Goal: Transaction & Acquisition: Download file/media

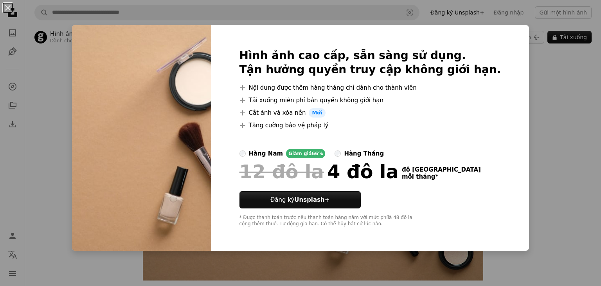
click at [294, 97] on div "An X shape Hình ảnh cao cấp, sẵn sàng sử dụng. Tận hưởng quyền truy cập không g…" at bounding box center [300, 143] width 601 height 286
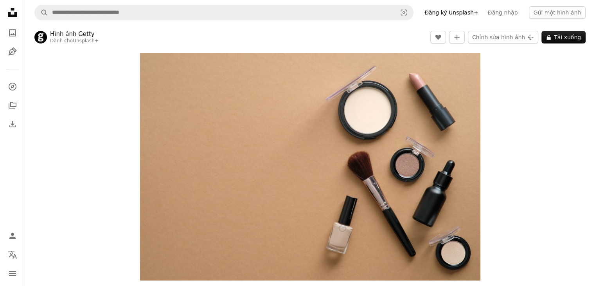
click at [294, 128] on div "Zoom in" at bounding box center [310, 166] width 570 height 235
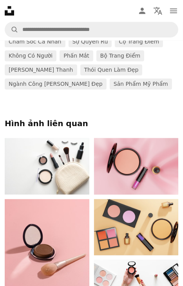
scroll to position [316, 0]
click at [47, 159] on img at bounding box center [47, 166] width 84 height 56
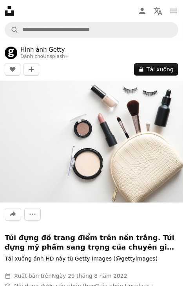
click at [106, 125] on img at bounding box center [91, 142] width 183 height 122
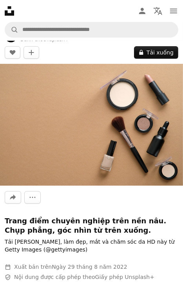
scroll to position [16, 0]
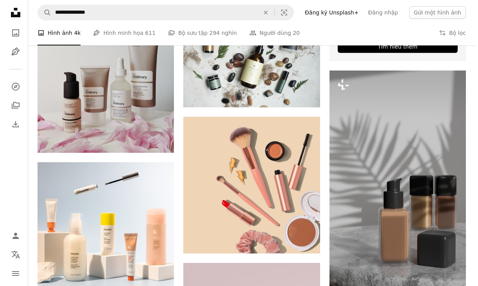
scroll to position [349, 0]
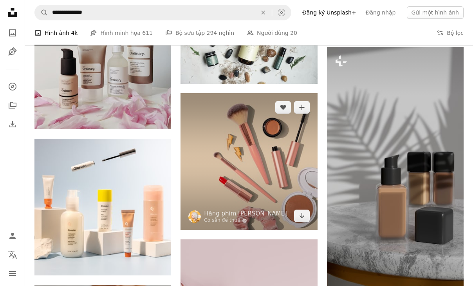
click at [251, 157] on img at bounding box center [248, 161] width 137 height 137
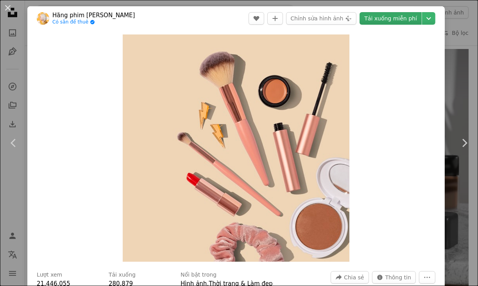
click at [294, 17] on font "Tải xuống miễn phí" at bounding box center [391, 18] width 53 height 6
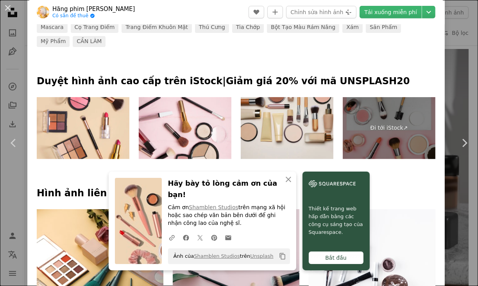
scroll to position [324, 0]
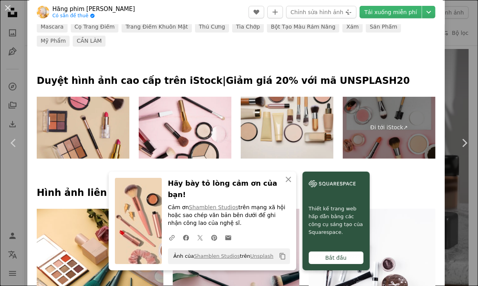
click at [103, 114] on img at bounding box center [83, 128] width 93 height 62
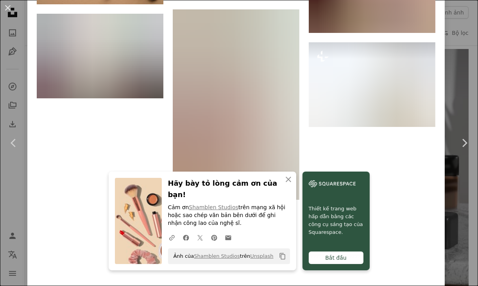
scroll to position [1344, 0]
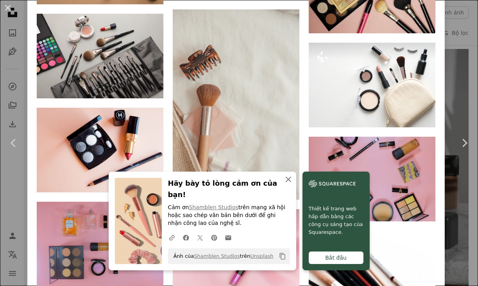
click at [284, 184] on icon "An X shape" at bounding box center [288, 178] width 9 height 9
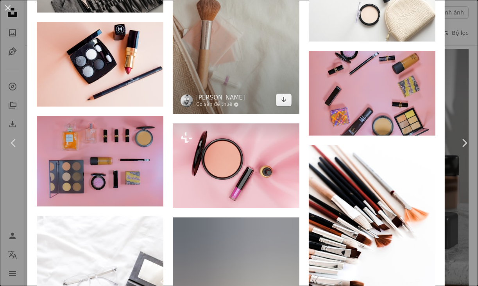
scroll to position [1431, 0]
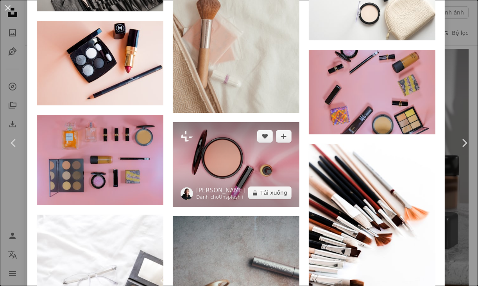
click at [234, 127] on img at bounding box center [236, 164] width 127 height 84
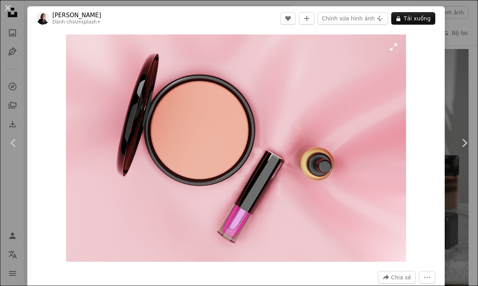
click at [258, 67] on img "Phóng to hình ảnh này" at bounding box center [236, 147] width 340 height 227
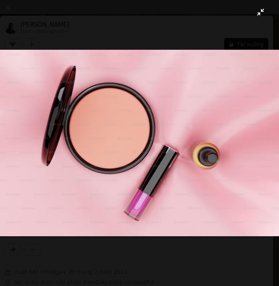
click at [252, 13] on button "Thu nhỏ hình ảnh này" at bounding box center [139, 143] width 279 height 286
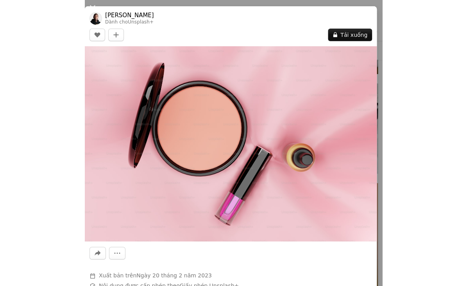
scroll to position [471, 0]
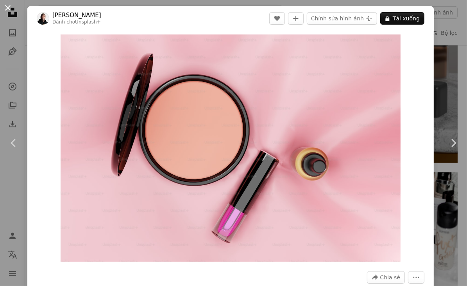
click at [7, 10] on button "An X shape" at bounding box center [7, 7] width 9 height 9
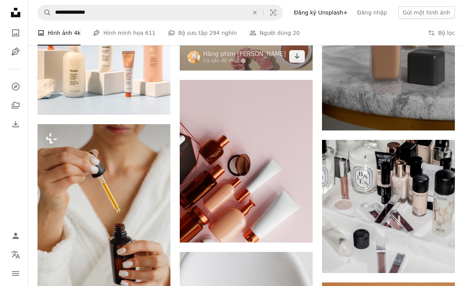
scroll to position [502, 0]
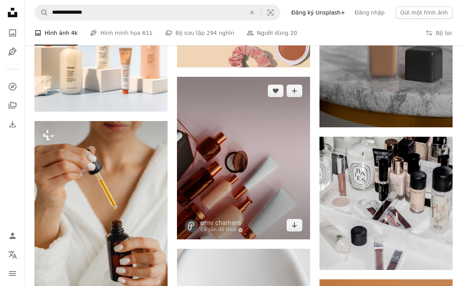
click at [242, 160] on img at bounding box center [243, 158] width 133 height 163
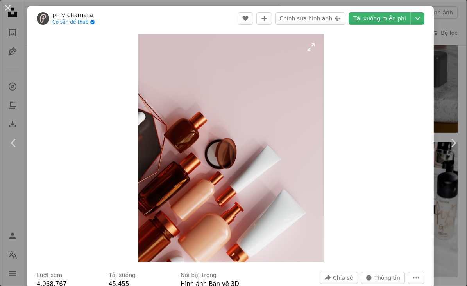
click at [278, 111] on img "Phóng to hình ảnh này" at bounding box center [231, 147] width 186 height 227
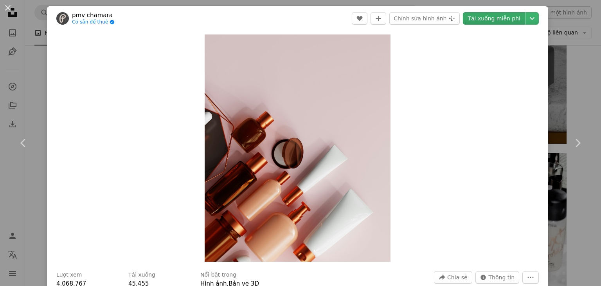
click at [294, 20] on font "Tải xuống miễn phí" at bounding box center [493, 18] width 53 height 6
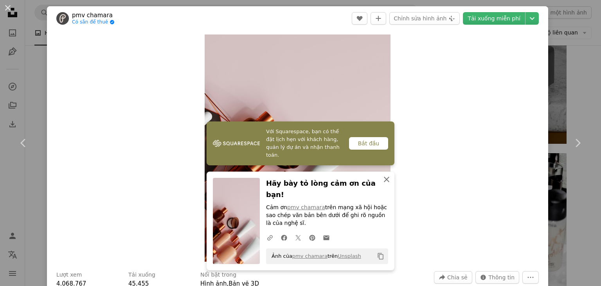
click at [294, 184] on icon "An X shape" at bounding box center [386, 178] width 9 height 9
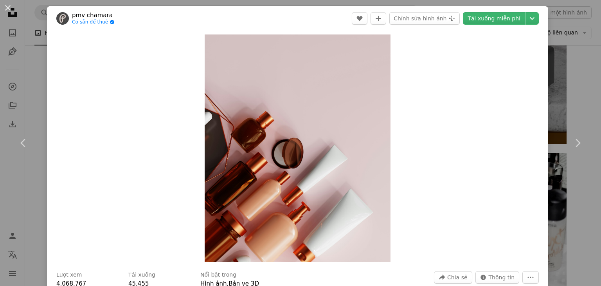
click at [38, 27] on div "An X shape Chevron left Chevron right pmv chamara Có sẵn để thuê A checkmark in…" at bounding box center [300, 143] width 601 height 286
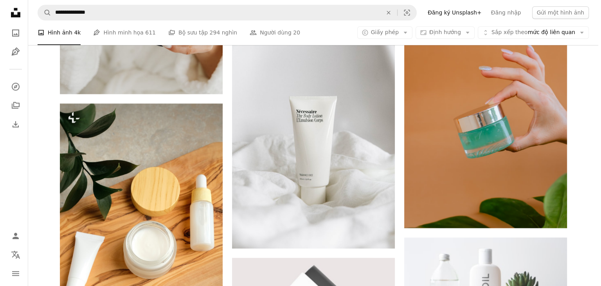
scroll to position [862, 0]
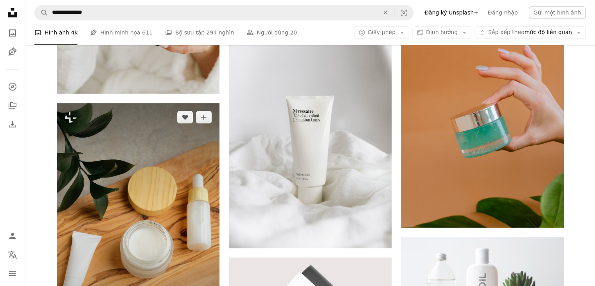
click at [81, 164] on img at bounding box center [138, 225] width 163 height 244
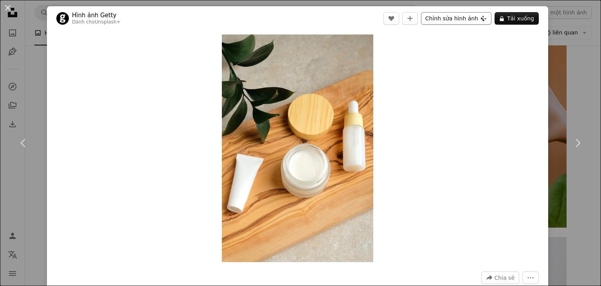
click at [294, 22] on font "Chỉnh sửa hình ảnh" at bounding box center [451, 18] width 53 height 6
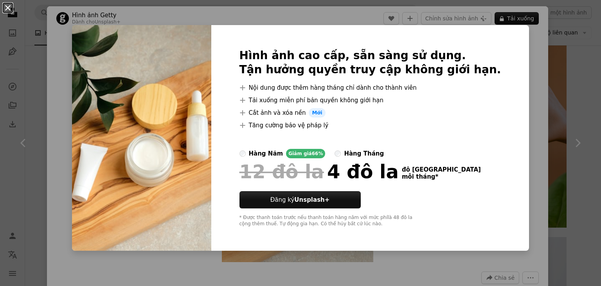
click at [8, 5] on button "An X shape" at bounding box center [7, 7] width 9 height 9
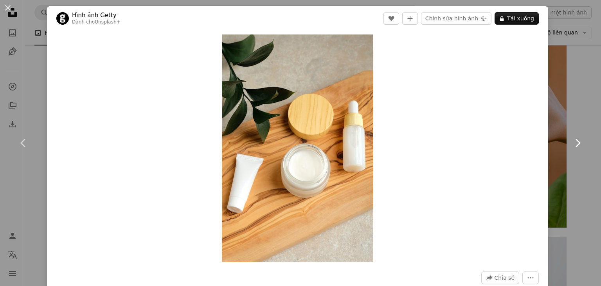
click at [294, 132] on link "Chevron right" at bounding box center [577, 142] width 47 height 75
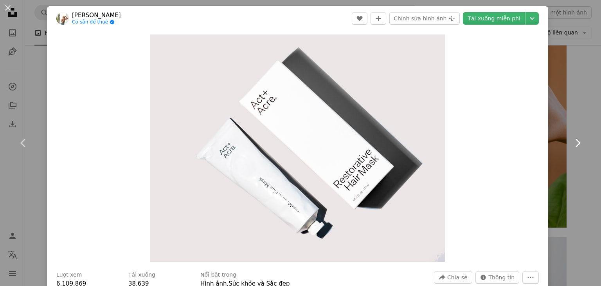
click at [294, 139] on icon "Chevron right" at bounding box center [577, 143] width 13 height 13
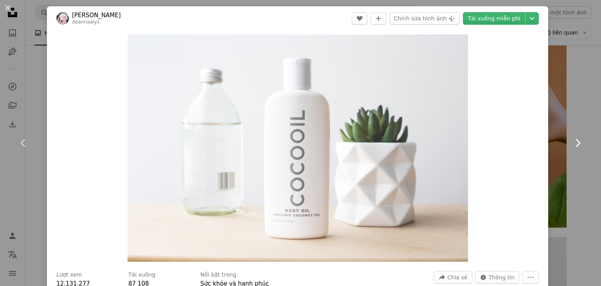
click at [294, 139] on icon "Chevron right" at bounding box center [577, 143] width 13 height 13
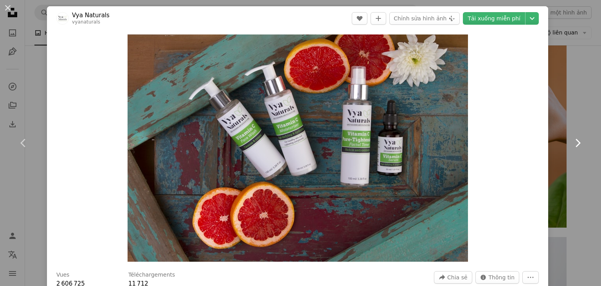
click at [294, 139] on icon "Chevron right" at bounding box center [577, 143] width 13 height 13
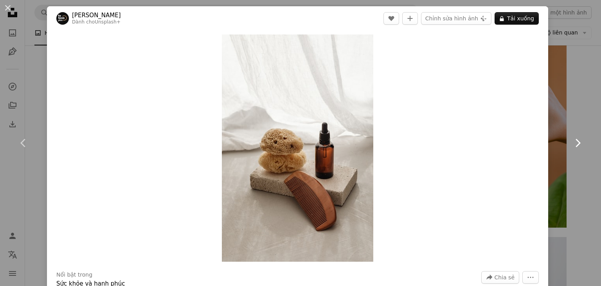
click at [294, 146] on icon "Chevron right" at bounding box center [577, 143] width 13 height 13
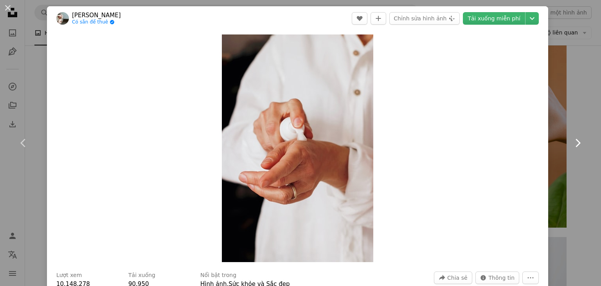
click at [294, 146] on icon "Chevron right" at bounding box center [577, 143] width 13 height 13
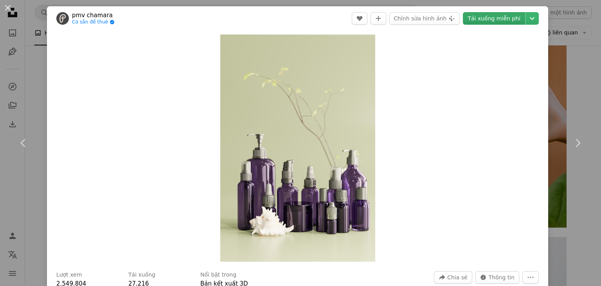
click at [294, 13] on font "Tải xuống miễn phí" at bounding box center [493, 19] width 53 height 12
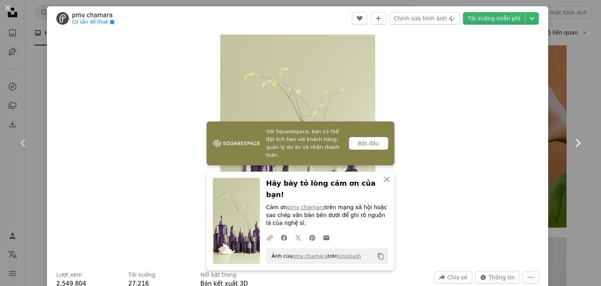
click at [294, 144] on icon "Chevron right" at bounding box center [577, 143] width 13 height 13
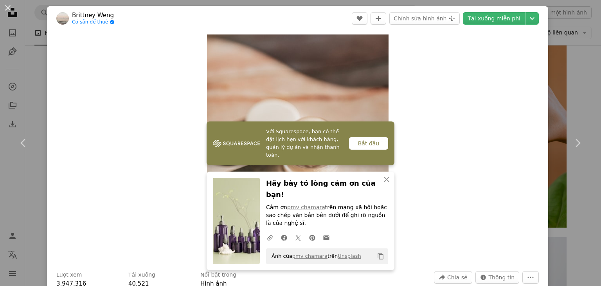
click at [294, 113] on div "Zoom in" at bounding box center [297, 148] width 501 height 235
click at [294, 184] on icon "An X shape" at bounding box center [386, 178] width 9 height 9
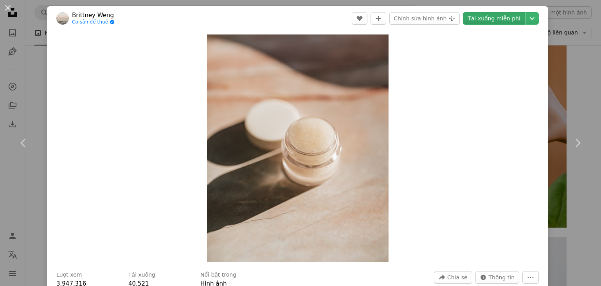
click at [294, 14] on font "Tải xuống miễn phí" at bounding box center [493, 19] width 53 height 12
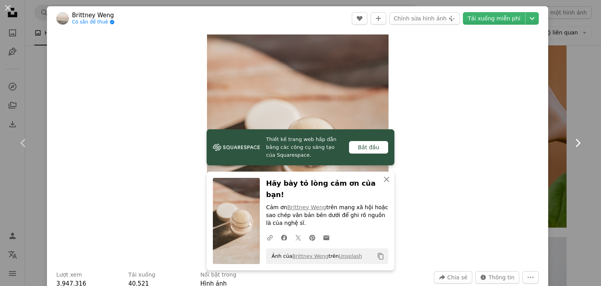
click at [294, 146] on icon "Chevron right" at bounding box center [577, 143] width 13 height 13
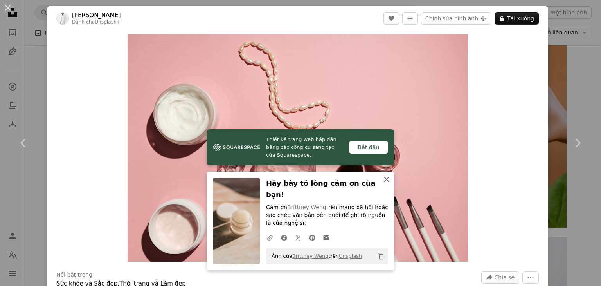
click at [294, 184] on icon "An X shape" at bounding box center [386, 178] width 9 height 9
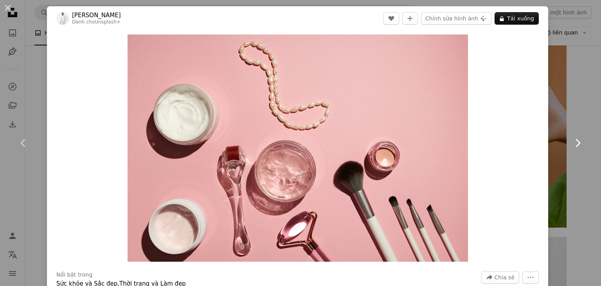
click at [294, 138] on icon "Chevron right" at bounding box center [577, 143] width 13 height 13
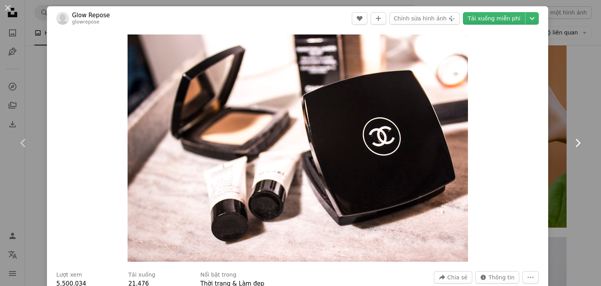
click at [294, 138] on icon "Chevron right" at bounding box center [577, 143] width 13 height 13
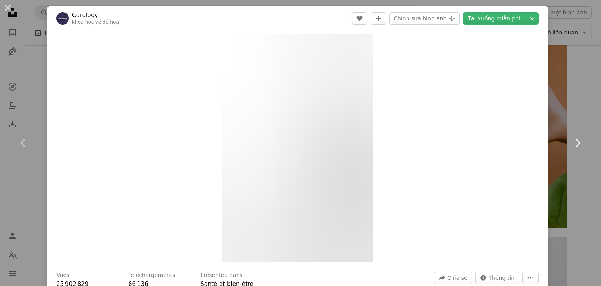
click at [294, 138] on icon "Chevron right" at bounding box center [577, 143] width 13 height 13
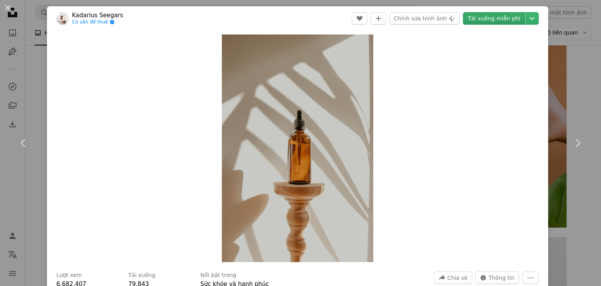
click at [294, 19] on font "Tải xuống miễn phí" at bounding box center [493, 18] width 53 height 6
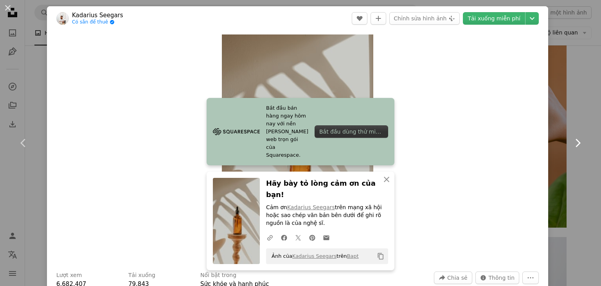
click at [294, 145] on icon "Chevron right" at bounding box center [577, 143] width 13 height 13
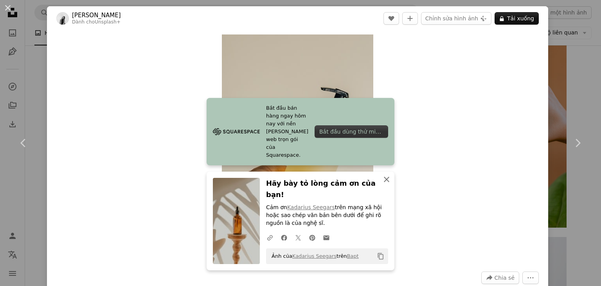
click at [294, 184] on icon "An X shape" at bounding box center [386, 178] width 9 height 9
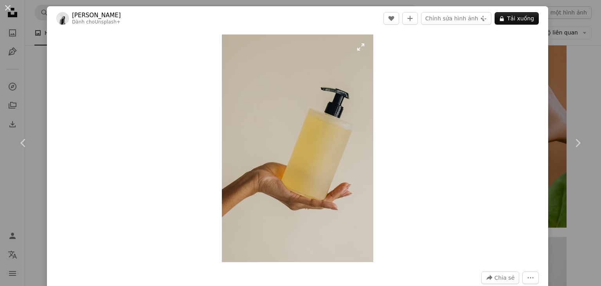
click at [282, 204] on img "Phóng to hình ảnh này" at bounding box center [297, 147] width 151 height 227
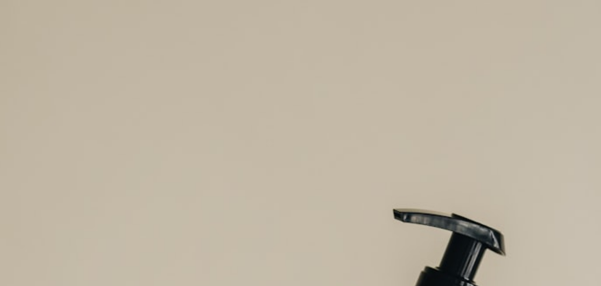
scroll to position [300, 0]
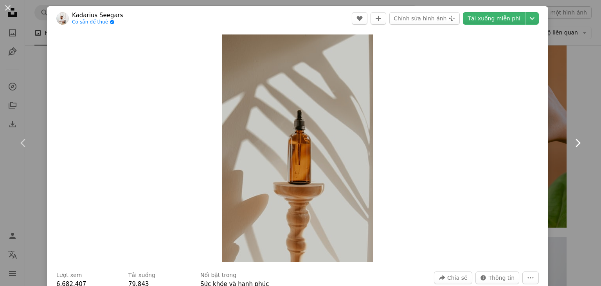
click at [294, 141] on icon "Chevron right" at bounding box center [577, 143] width 13 height 13
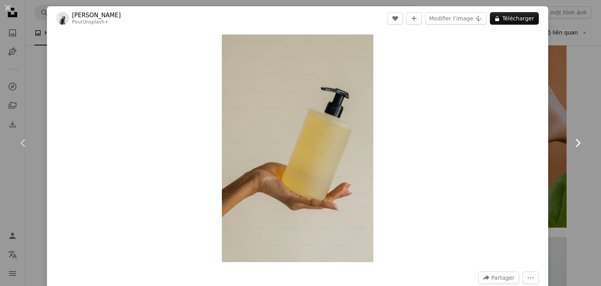
click at [294, 141] on icon "Chevron right" at bounding box center [577, 143] width 13 height 13
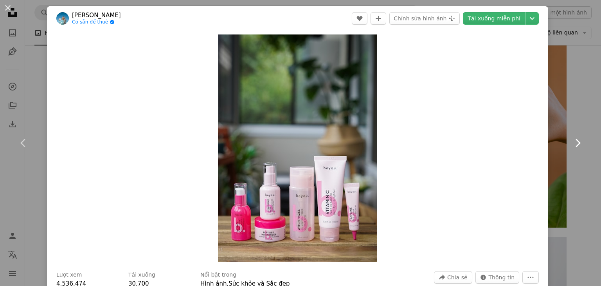
click at [294, 141] on icon "Chevron right" at bounding box center [577, 143] width 13 height 13
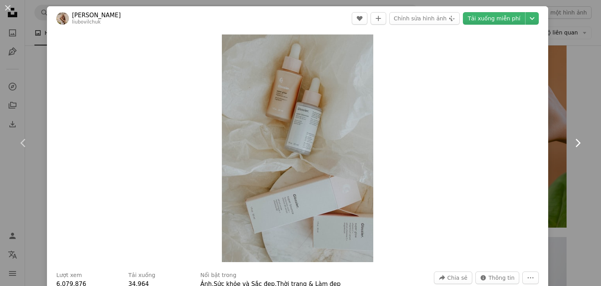
click at [294, 141] on icon "Chevron right" at bounding box center [577, 143] width 13 height 13
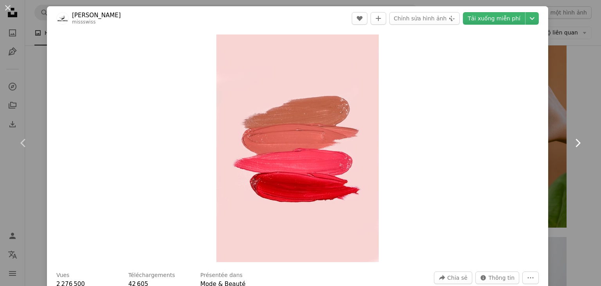
click at [294, 141] on icon "Chevron right" at bounding box center [577, 143] width 13 height 13
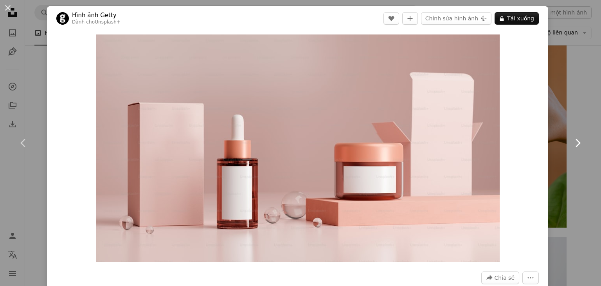
click at [294, 138] on icon "Chevron right" at bounding box center [577, 143] width 13 height 13
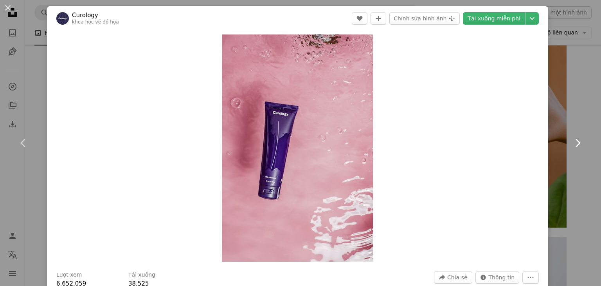
click at [294, 138] on icon "Chevron right" at bounding box center [577, 143] width 13 height 13
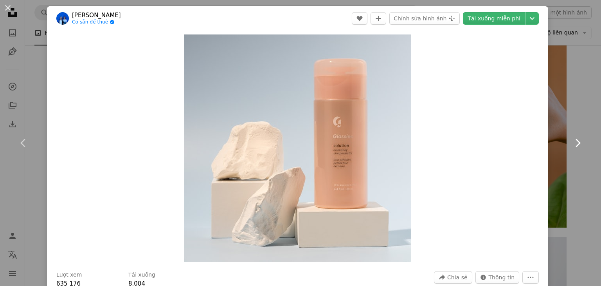
click at [294, 138] on icon "Chevron right" at bounding box center [577, 143] width 13 height 13
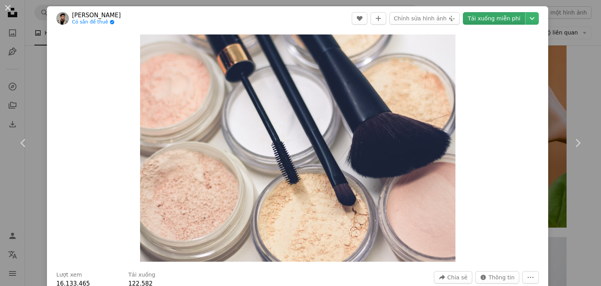
click at [294, 18] on font "Tải xuống miễn phí" at bounding box center [493, 18] width 53 height 6
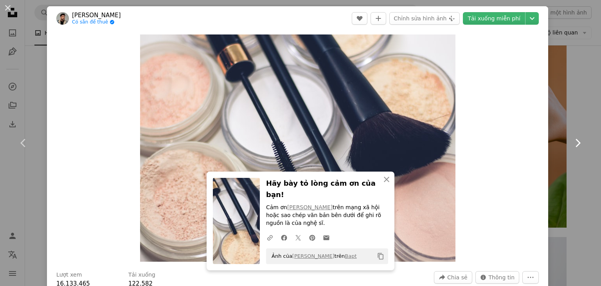
click at [294, 140] on icon "Chevron right" at bounding box center [577, 143] width 13 height 13
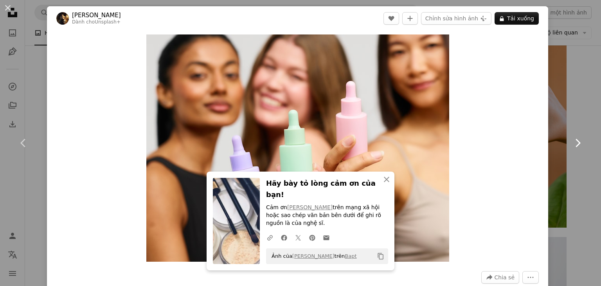
click at [294, 140] on icon "Chevron right" at bounding box center [577, 143] width 13 height 13
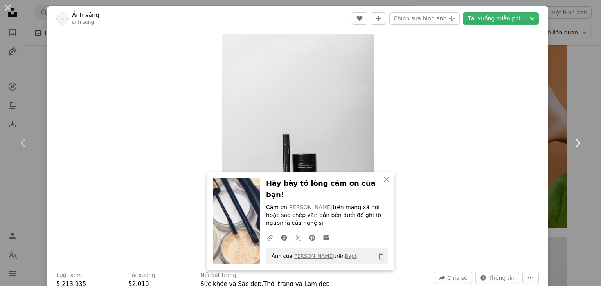
click at [294, 143] on icon "Chevron right" at bounding box center [577, 143] width 13 height 13
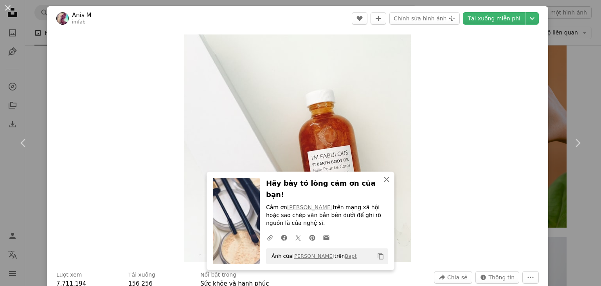
click at [294, 182] on icon "button" at bounding box center [386, 178] width 5 height 5
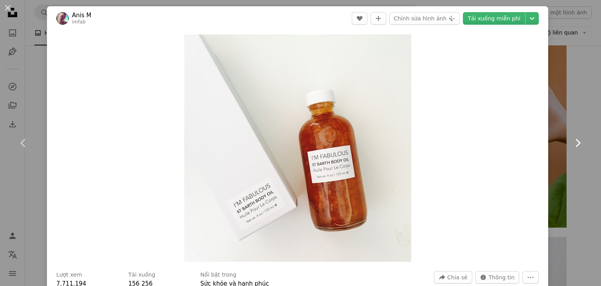
click at [294, 143] on icon "Chevron right" at bounding box center [577, 143] width 13 height 13
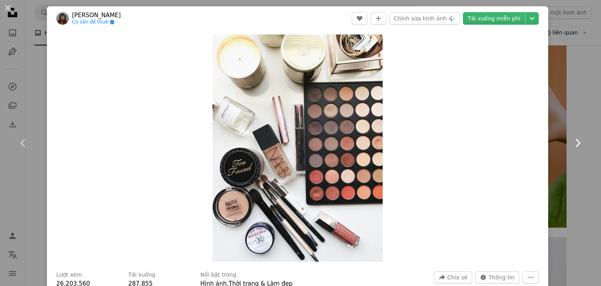
click at [294, 143] on icon "Chevron right" at bounding box center [577, 143] width 13 height 13
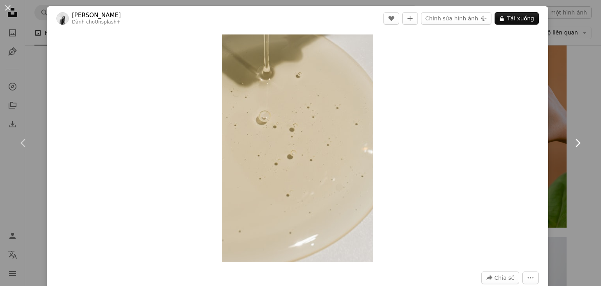
click at [294, 143] on icon "Chevron right" at bounding box center [577, 143] width 13 height 13
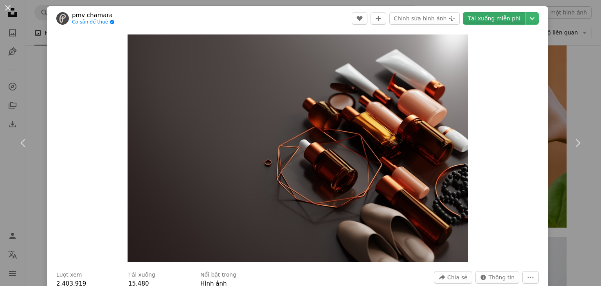
click at [294, 18] on font "Tải xuống miễn phí" at bounding box center [493, 18] width 53 height 6
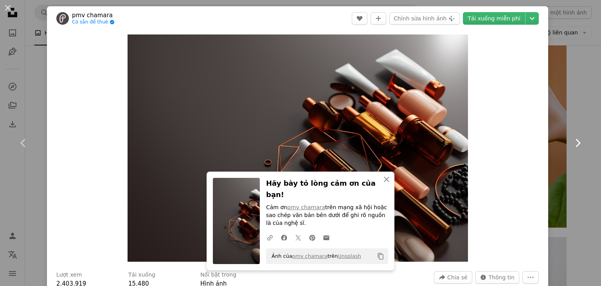
click at [294, 143] on icon "Chevron right" at bounding box center [577, 143] width 13 height 13
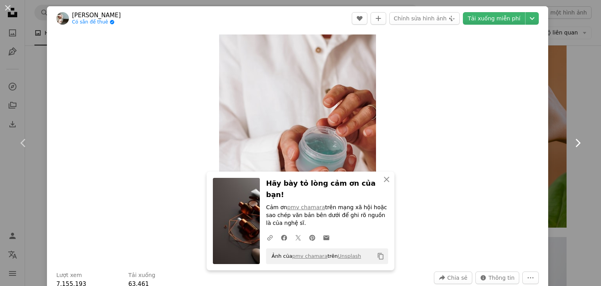
click at [294, 141] on icon "Chevron right" at bounding box center [577, 143] width 13 height 13
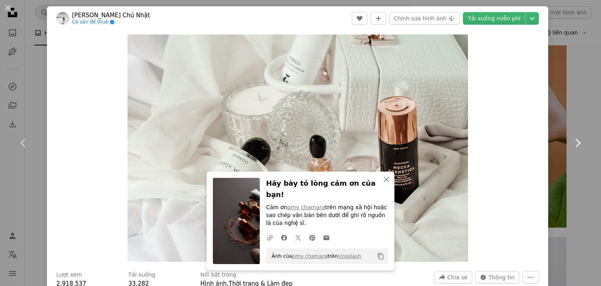
click at [294, 141] on icon "Chevron right" at bounding box center [577, 143] width 13 height 13
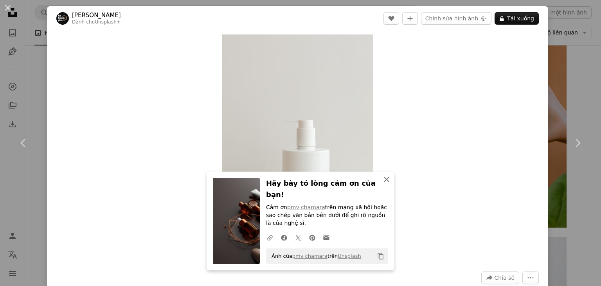
click at [294, 184] on icon "An X shape" at bounding box center [386, 178] width 9 height 9
